Goal: Transaction & Acquisition: Purchase product/service

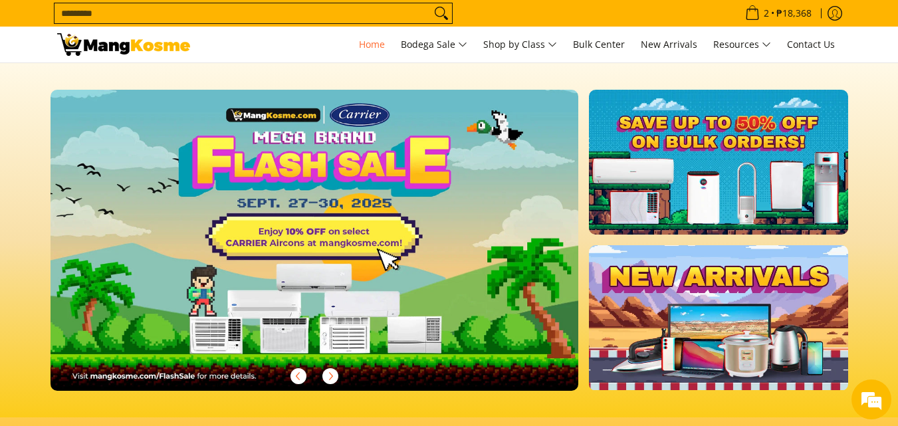
click at [268, 12] on input "Search..." at bounding box center [243, 13] width 376 height 20
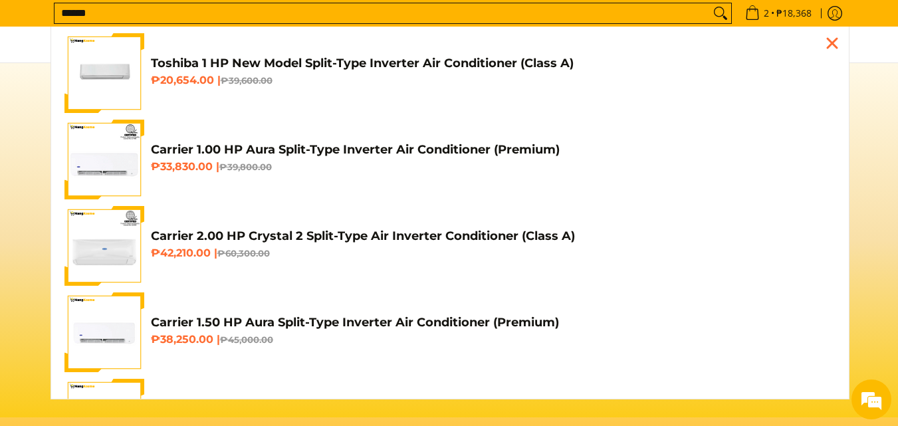
scroll to position [0, 528]
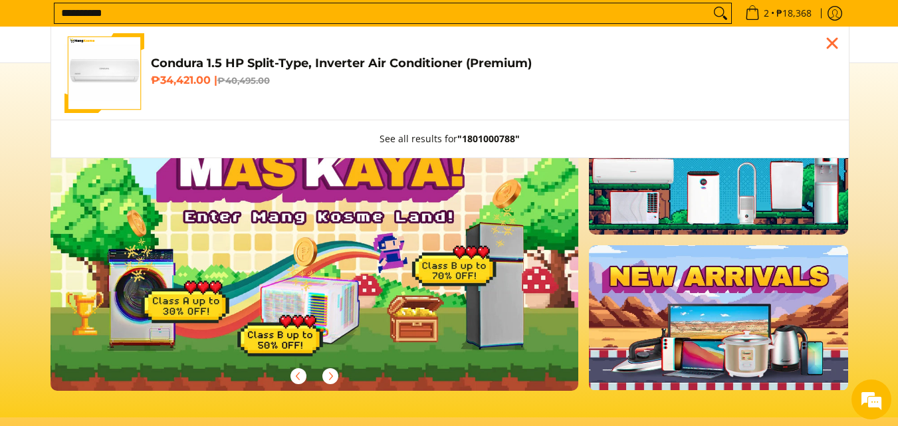
type input "**********"
click at [257, 58] on h4 "Condura 1.5 HP Split-Type, Inverter Air Conditioner (Premium)" at bounding box center [493, 63] width 685 height 15
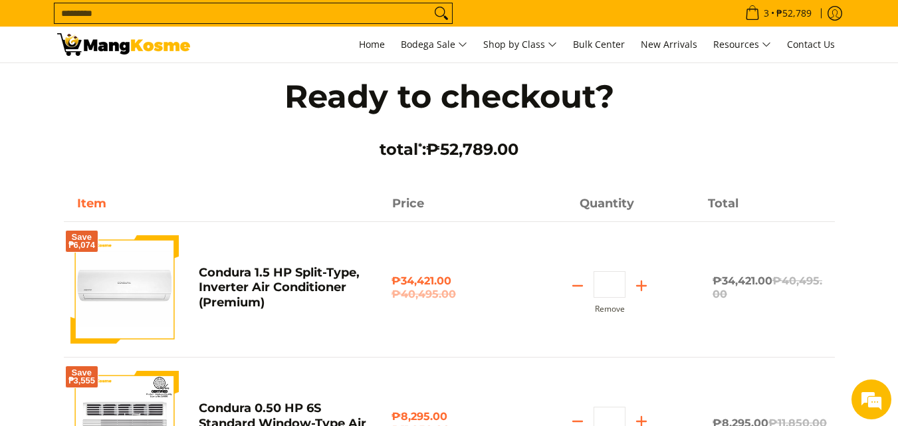
scroll to position [133, 0]
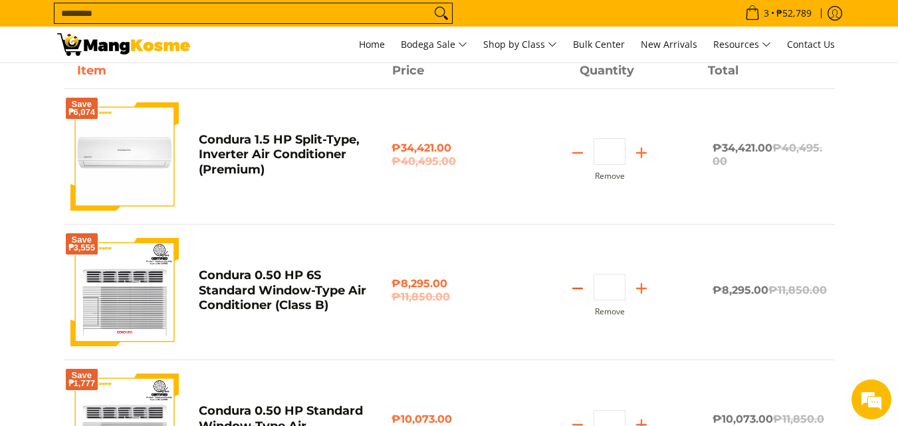
click at [580, 292] on icon "Subtract" at bounding box center [577, 288] width 19 height 19
type input "*"
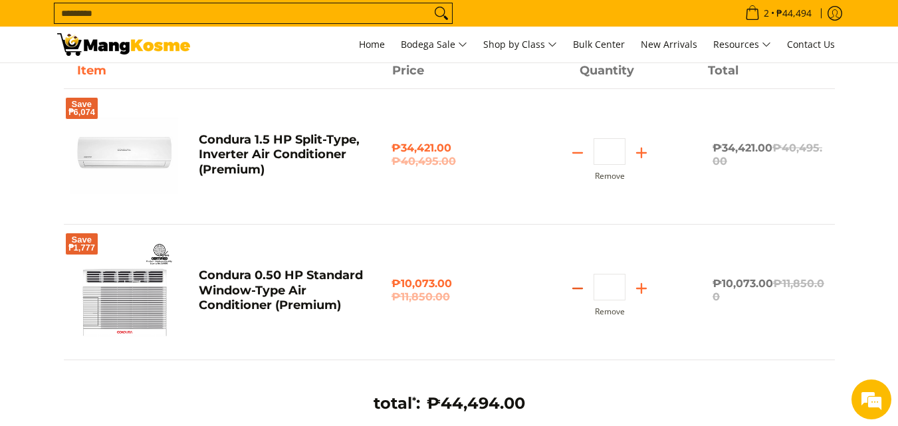
click at [578, 286] on icon "Subtract" at bounding box center [577, 288] width 19 height 19
type input "*"
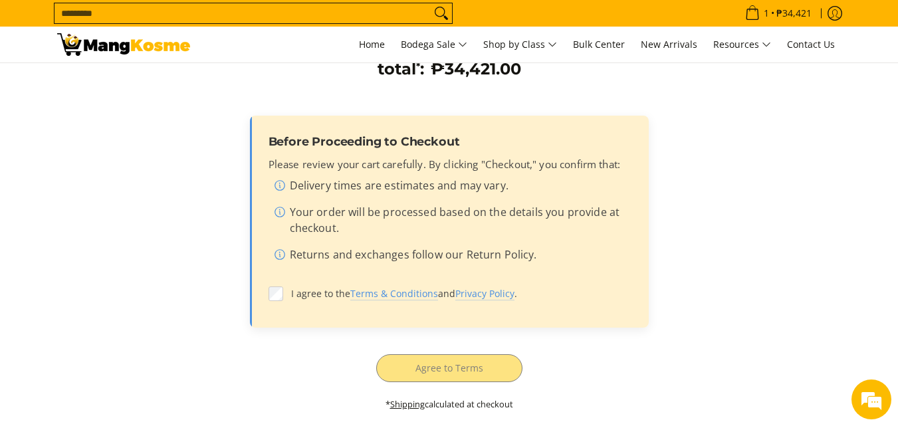
scroll to position [399, 0]
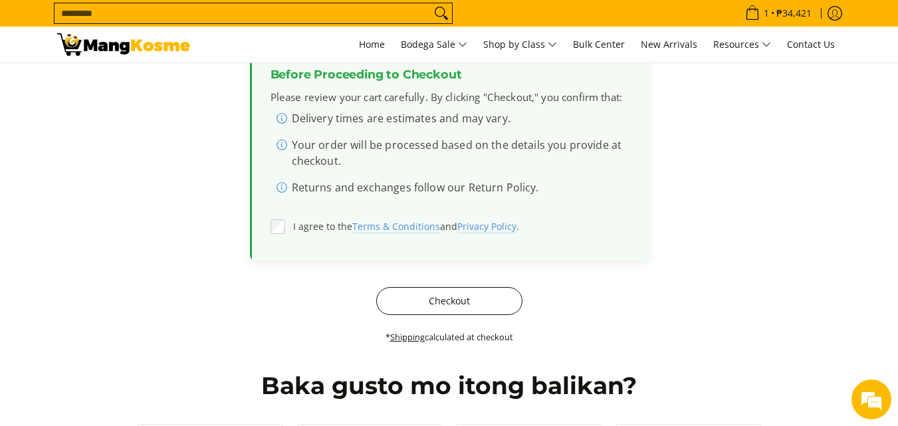
click at [460, 291] on button "Checkout" at bounding box center [449, 301] width 146 height 28
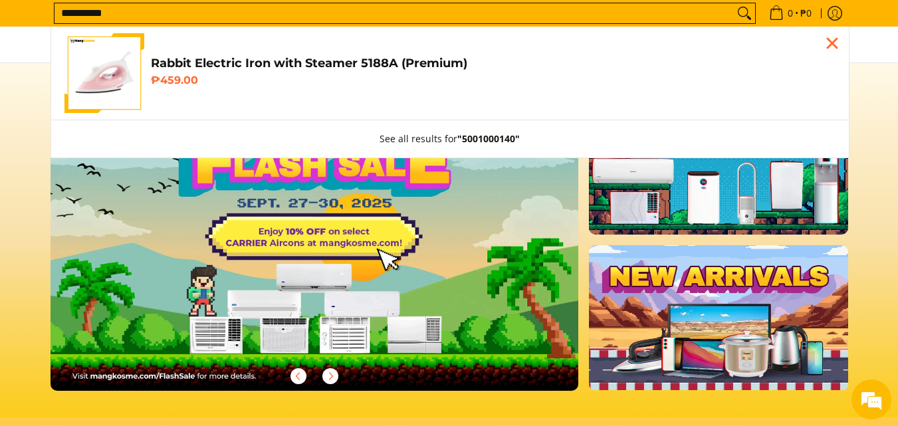
type input "**********"
click at [174, 58] on h4 "Rabbit Electric Iron with Steamer 5188A (Premium)" at bounding box center [493, 63] width 685 height 15
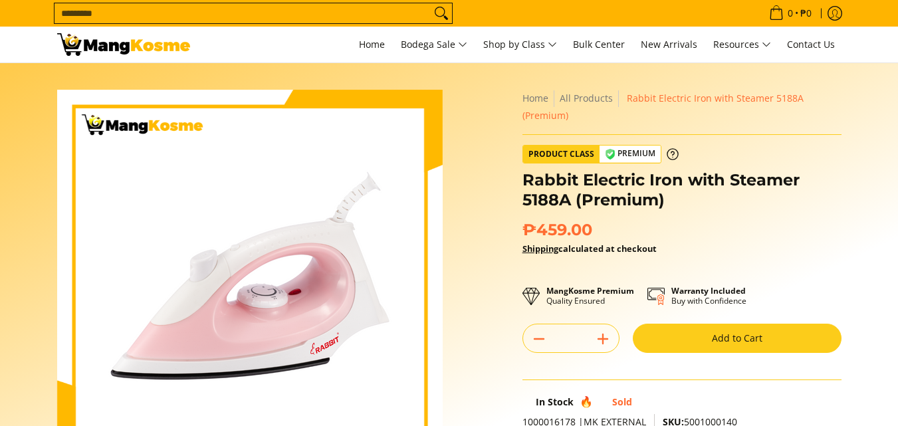
click at [658, 326] on button "Add to Cart" at bounding box center [737, 338] width 209 height 29
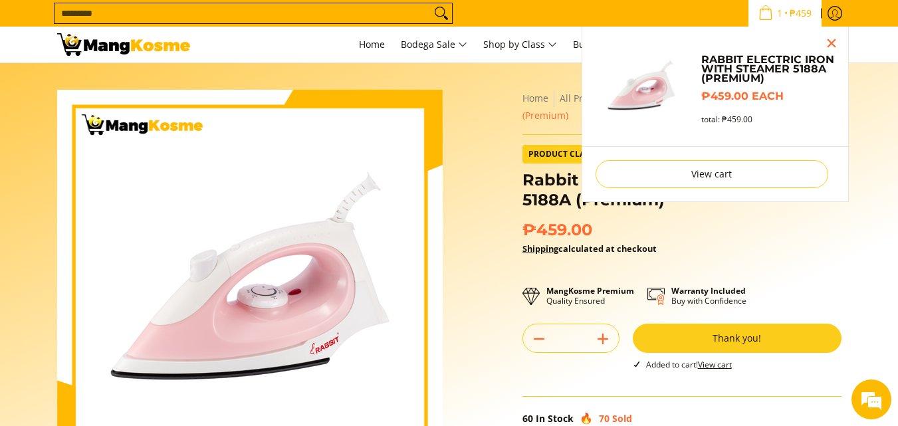
click at [284, 4] on input "Search..." at bounding box center [243, 13] width 376 height 20
click at [279, 17] on input "Search..." at bounding box center [243, 13] width 376 height 20
click at [897, 176] on section "Skip to Main Content Enable zoom Disable zoom Enable zoom Disable zoom Enable z…" at bounding box center [449, 349] width 898 height 572
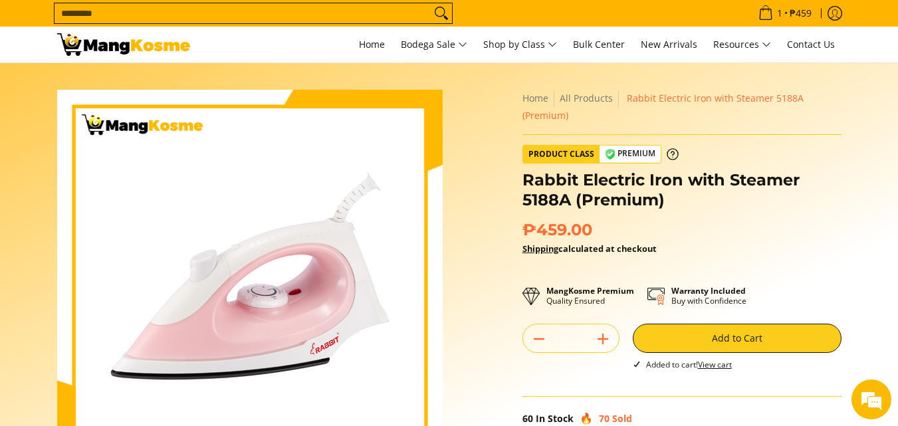
click at [122, 13] on input "Search..." at bounding box center [243, 13] width 376 height 20
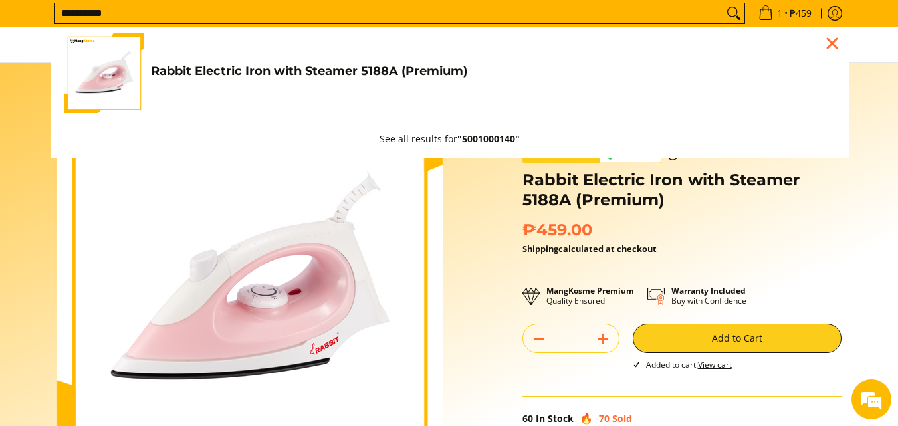
type input "**********"
click at [209, 88] on link "Rabbit Electric Iron with Steamer 5188A (Premium) ₱459.00" at bounding box center [449, 73] width 771 height 80
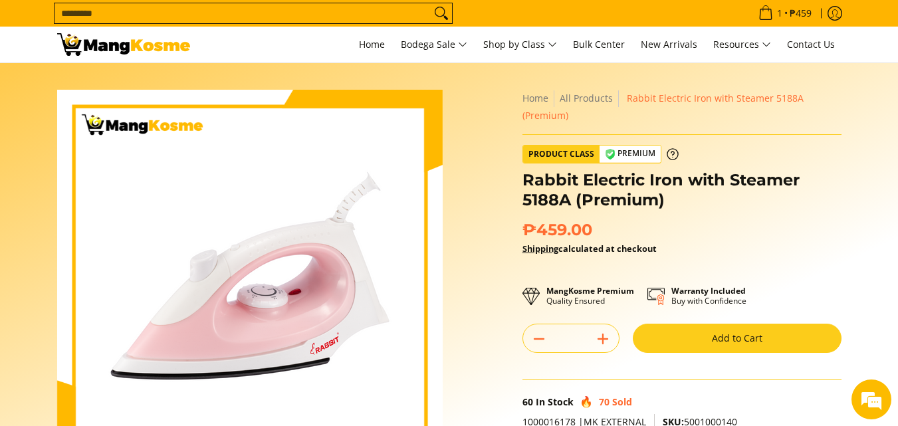
click at [699, 338] on button "Add to Cart" at bounding box center [737, 338] width 209 height 29
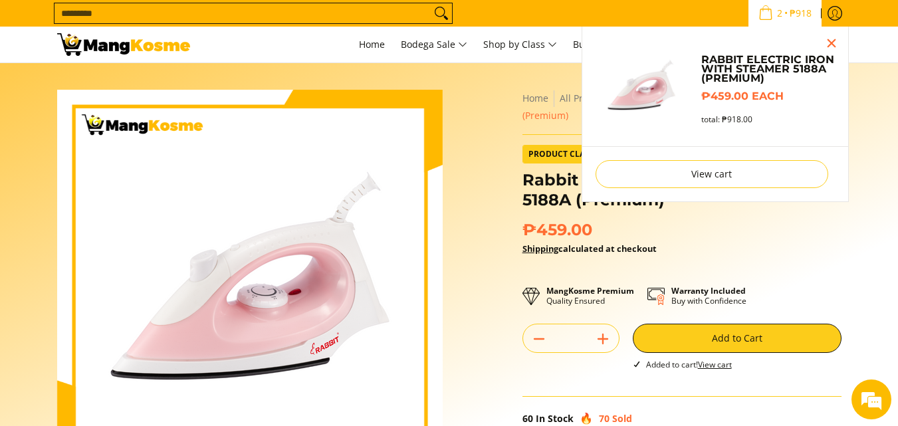
click at [233, 9] on input "Search..." at bounding box center [243, 13] width 376 height 20
click at [80, 9] on input "Search..." at bounding box center [243, 13] width 376 height 20
click at [483, 177] on div "Skip to Main Content Enable zoom Disable zoom Enable zoom Disable zoom Enable z…" at bounding box center [450, 356] width 798 height 532
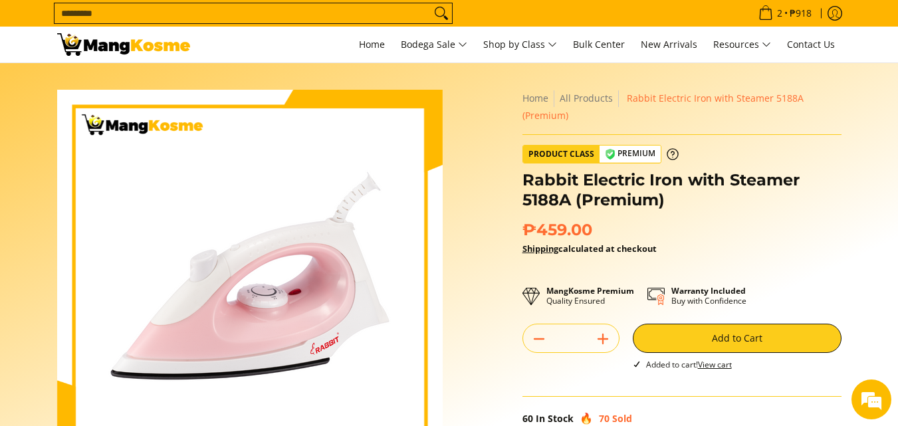
click at [104, 7] on input "Search..." at bounding box center [243, 13] width 376 height 20
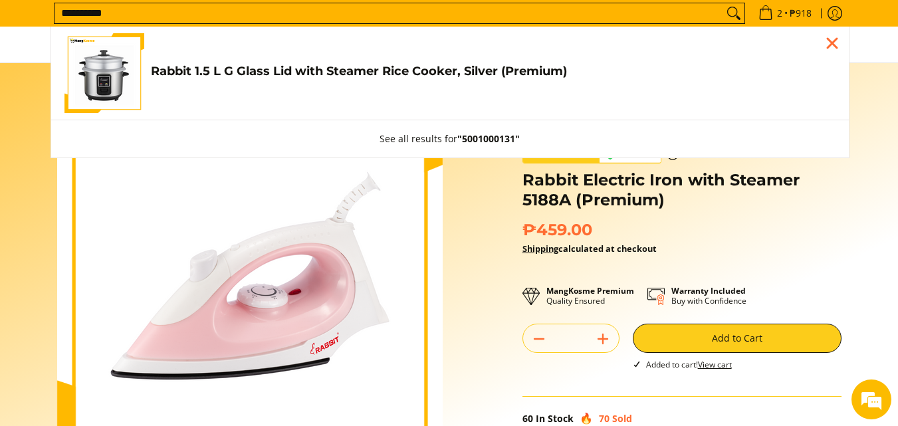
type input "**********"
click at [132, 81] on img "Customer Navigation" at bounding box center [104, 73] width 80 height 80
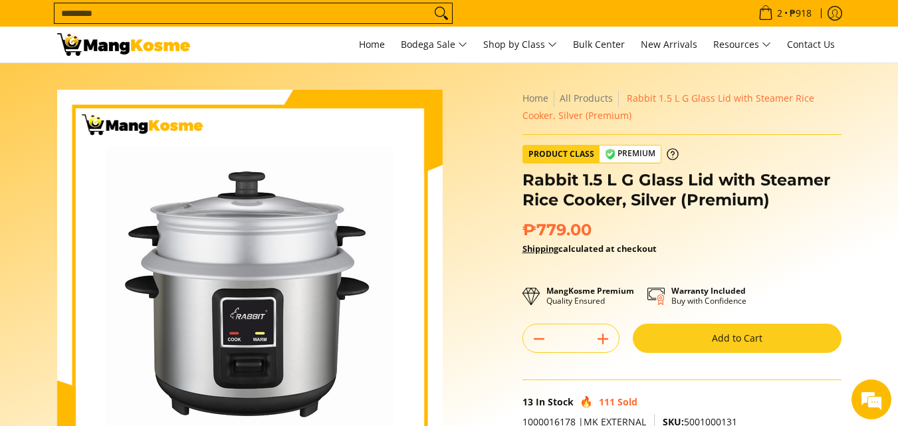
click at [731, 342] on button "Add to Cart" at bounding box center [737, 338] width 209 height 29
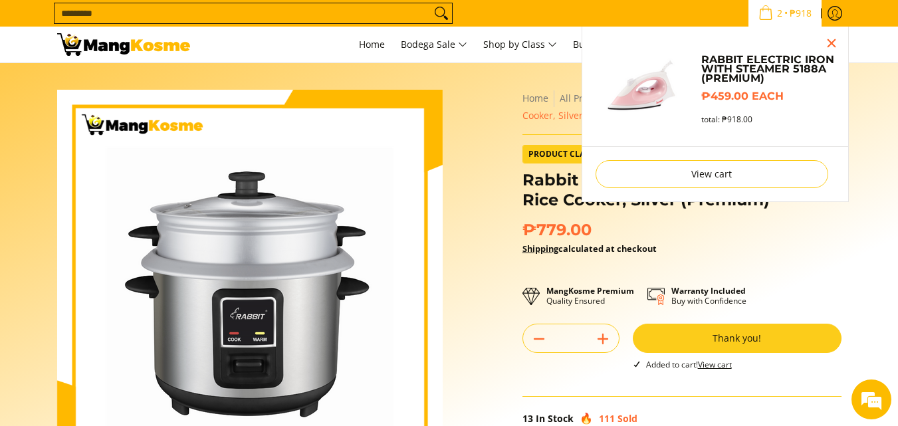
click at [259, 18] on input "Search..." at bounding box center [243, 13] width 376 height 20
click at [85, 13] on input "Search..." at bounding box center [243, 13] width 376 height 20
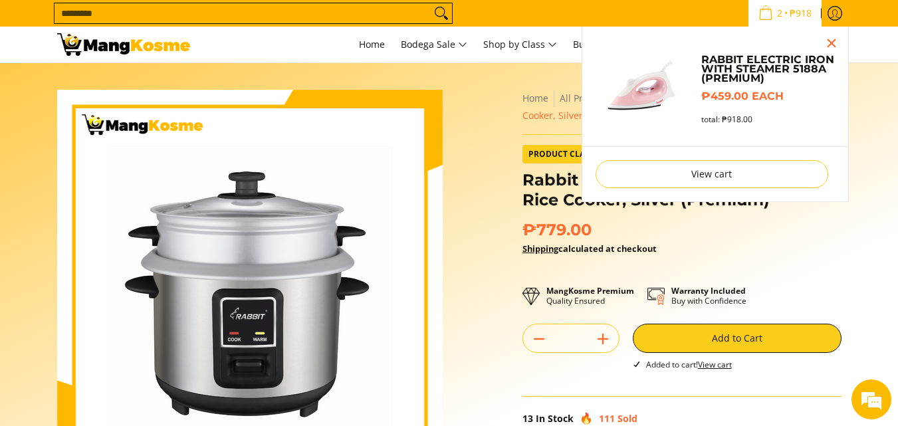
click at [85, 13] on input "Search..." at bounding box center [243, 13] width 376 height 20
click at [0, 158] on section "Skip to Main Content Enable zoom Disable zoom Enable zoom Disable zoom Enable z…" at bounding box center [449, 349] width 898 height 572
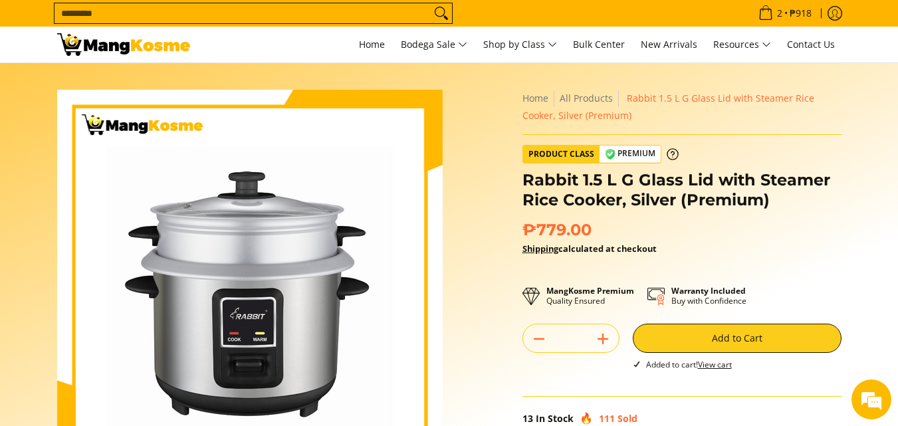
click at [263, 17] on input "Search..." at bounding box center [243, 13] width 376 height 20
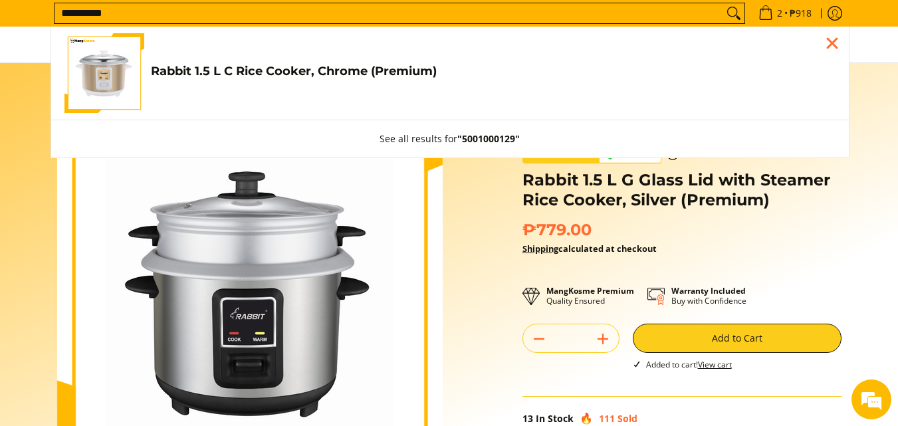
type input "**********"
click at [319, 100] on link "Rabbit 1.5 L C Rice Cooker, Chrome (Premium) ₱739.00" at bounding box center [449, 73] width 771 height 80
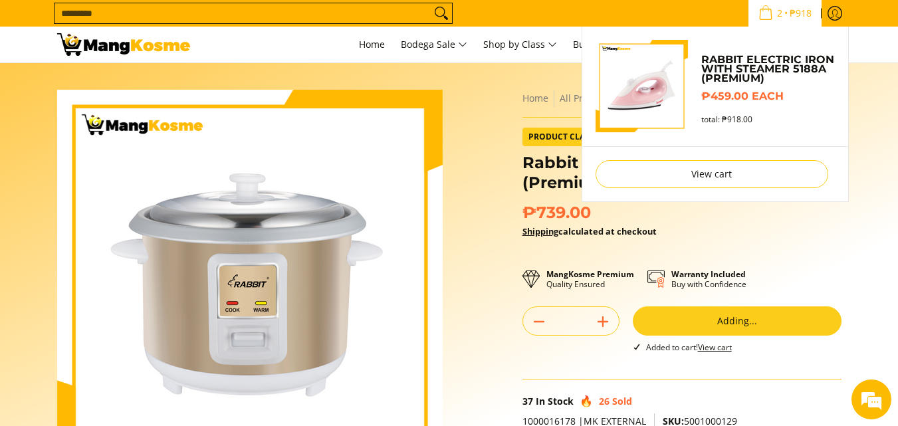
click at [784, 18] on span "2 • ₱918" at bounding box center [785, 13] width 61 height 15
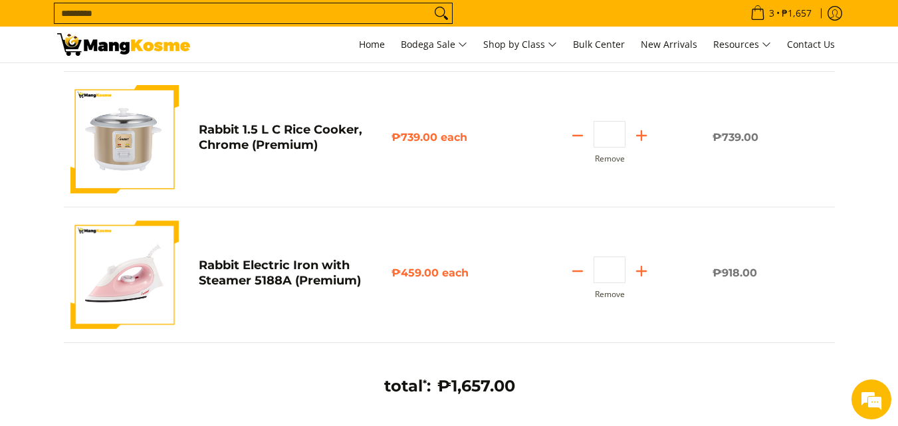
scroll to position [199, 0]
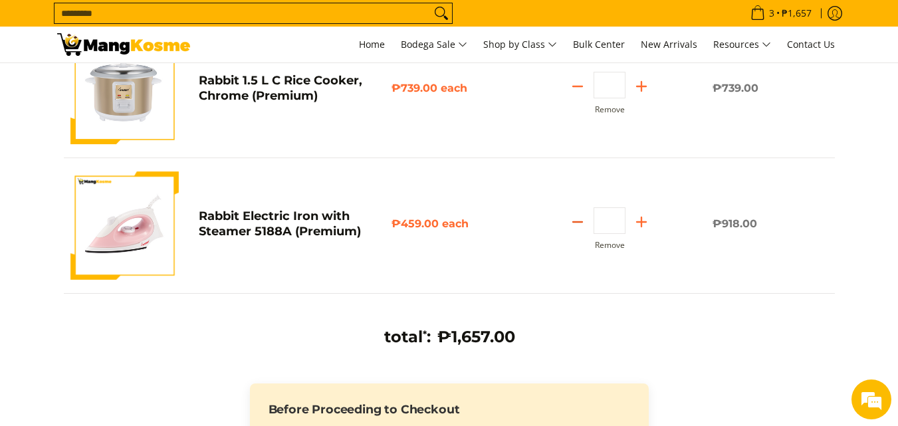
click at [576, 223] on icon "Subtract" at bounding box center [577, 222] width 19 height 19
type input "*"
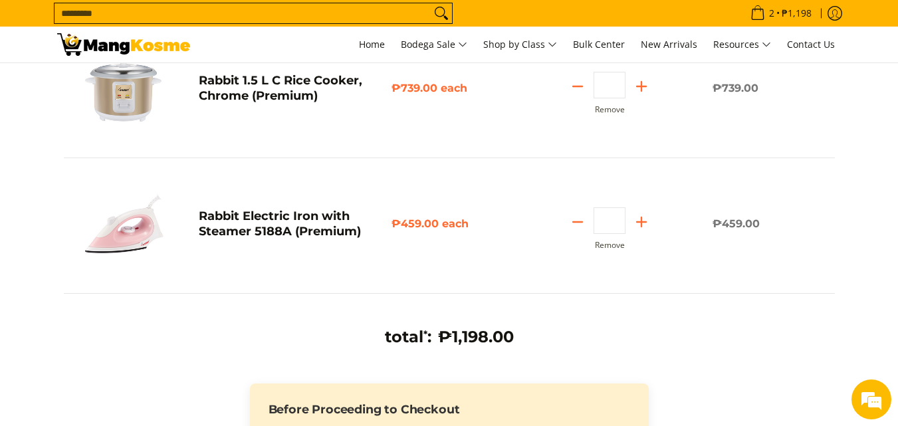
scroll to position [0, 0]
click at [305, 11] on input "Search..." at bounding box center [243, 13] width 376 height 20
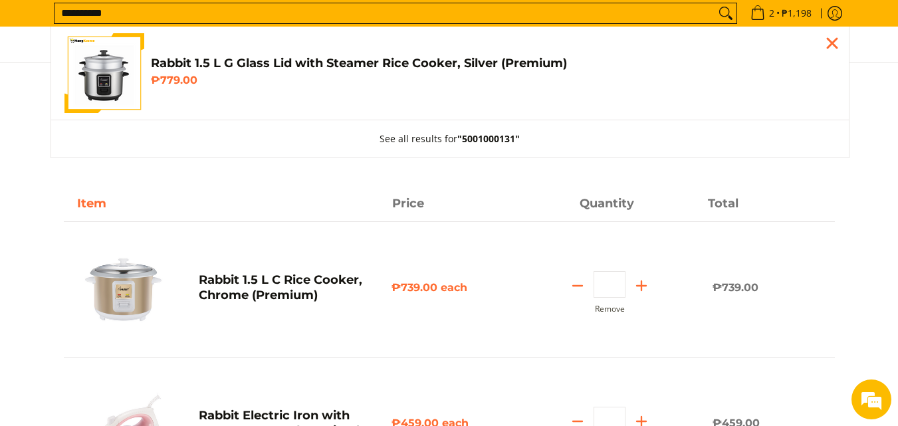
type input "**********"
click at [291, 93] on link "Rabbit 1.5 L G Glass Lid with Steamer Rice Cooker, Silver (Premium) ₱779.00" at bounding box center [449, 73] width 771 height 80
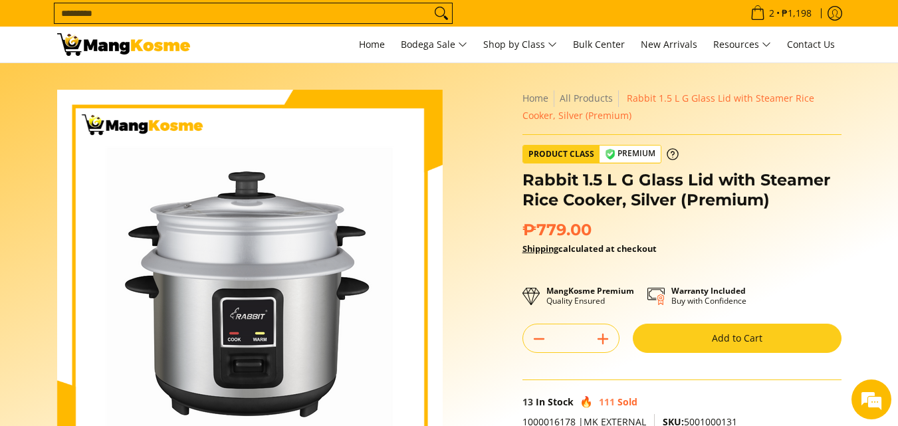
click at [678, 336] on button "Add to Cart" at bounding box center [737, 338] width 209 height 29
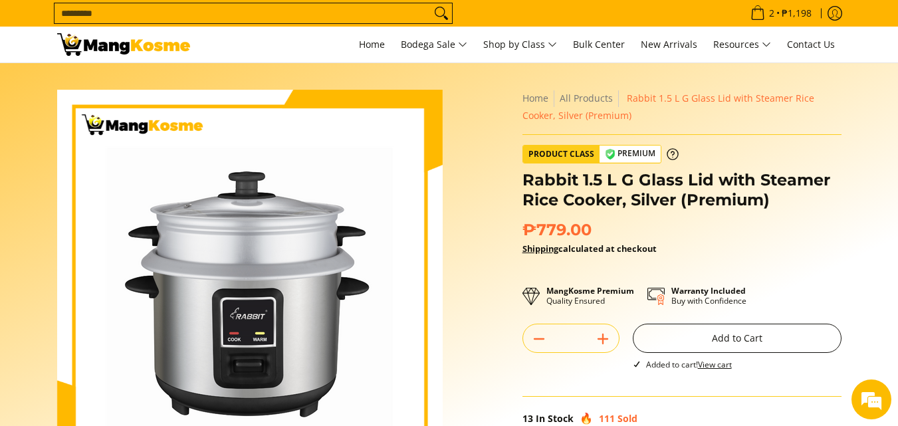
click at [726, 340] on button "Add to Cart" at bounding box center [737, 338] width 209 height 29
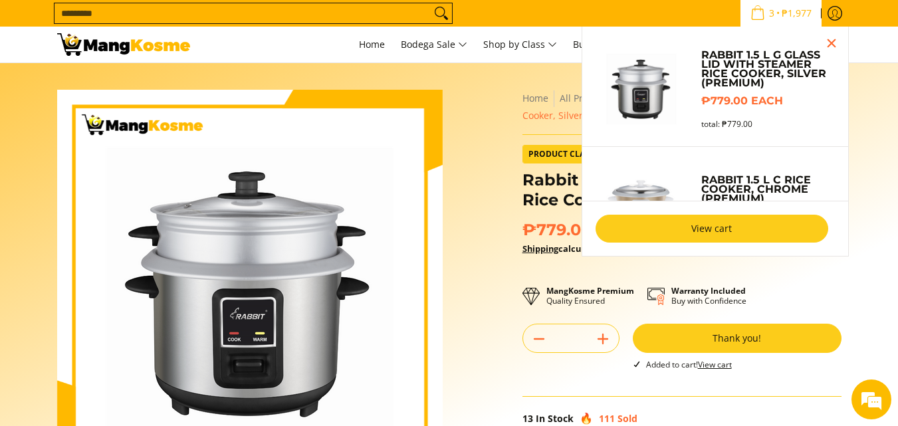
click at [701, 228] on link "View cart" at bounding box center [712, 229] width 233 height 28
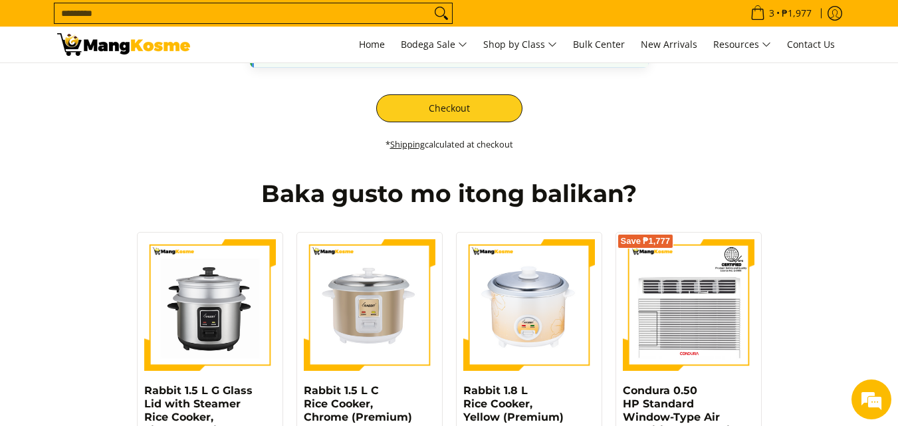
scroll to position [864, 0]
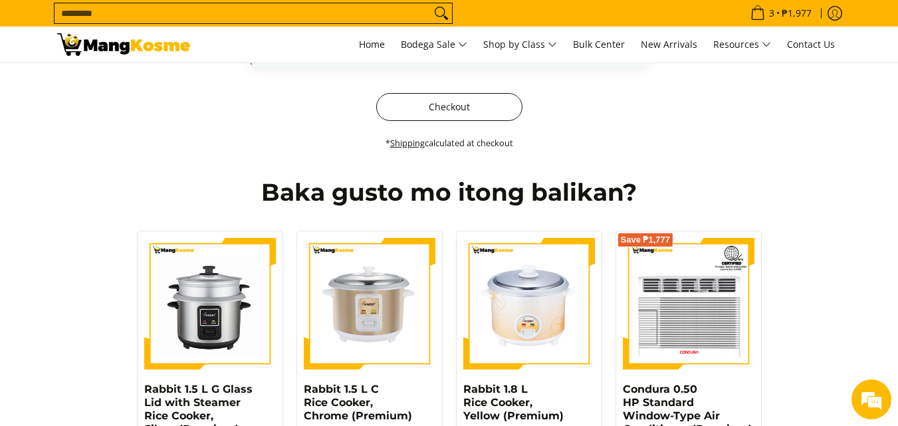
click at [445, 107] on button "Checkout" at bounding box center [449, 107] width 146 height 28
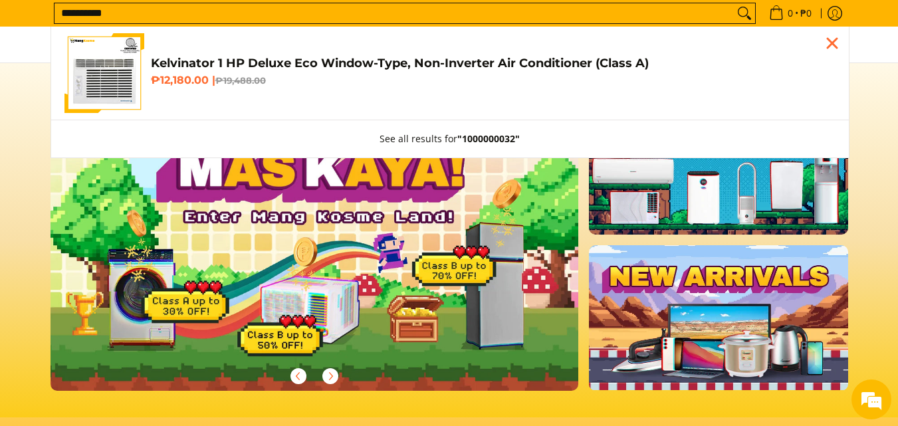
type input "**********"
click at [221, 83] on del "₱19,488.00" at bounding box center [240, 80] width 51 height 11
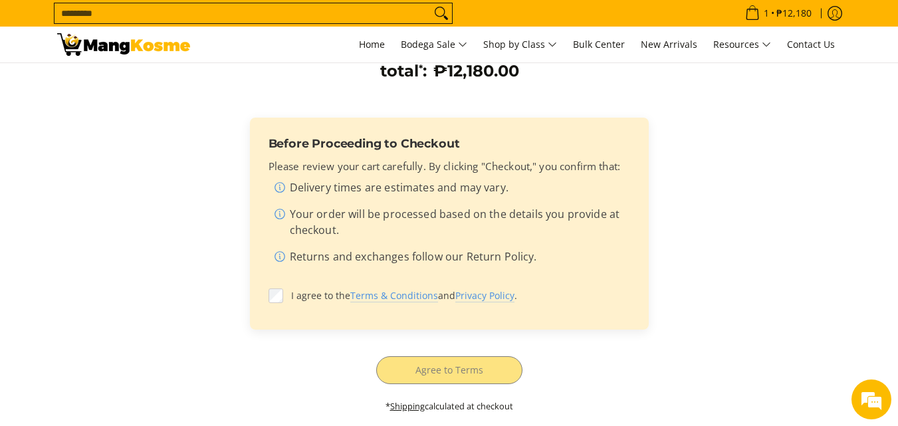
scroll to position [332, 0]
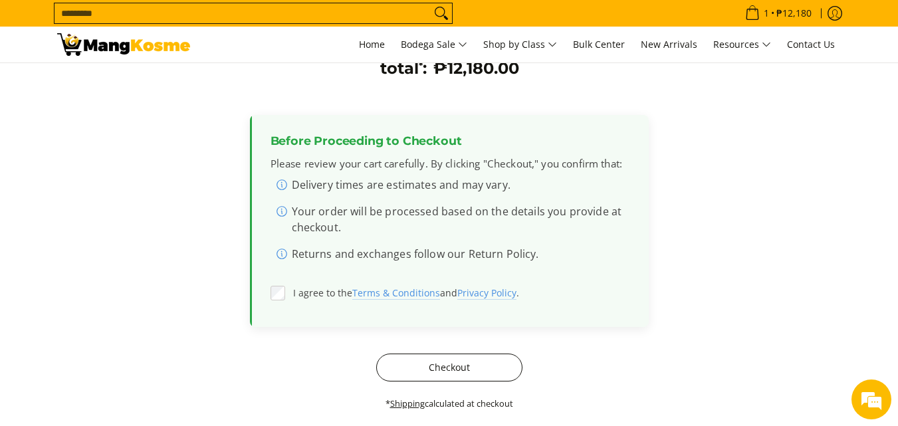
click at [417, 362] on button "Checkout" at bounding box center [449, 368] width 146 height 28
